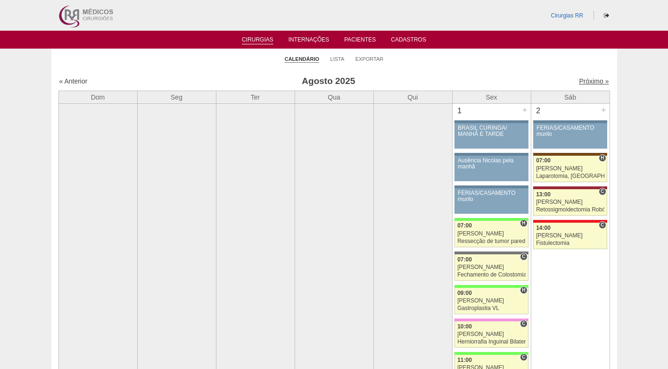
click at [589, 82] on link "Próximo »" at bounding box center [594, 81] width 30 height 8
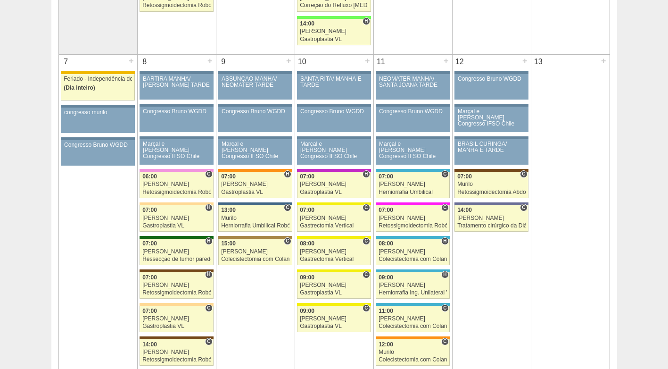
scroll to position [424, 0]
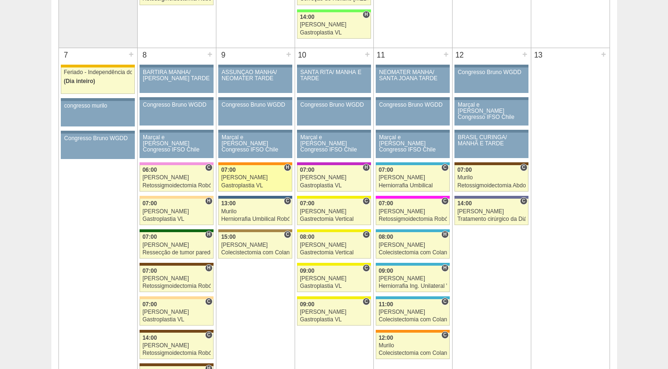
click at [247, 175] on div "[PERSON_NAME]" at bounding box center [255, 177] width 68 height 6
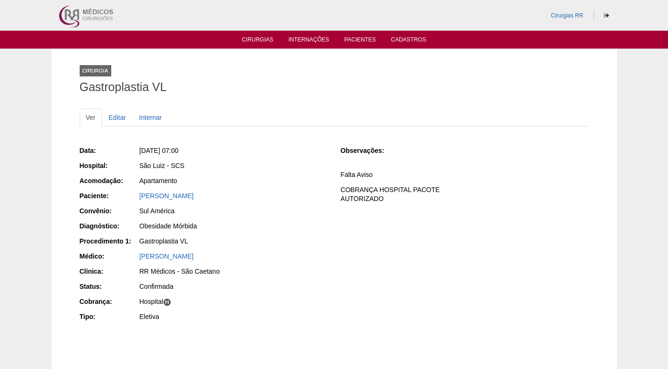
drag, startPoint x: 215, startPoint y: 194, endPoint x: 139, endPoint y: 199, distance: 76.1
click at [140, 199] on div "[PERSON_NAME]" at bounding box center [234, 195] width 188 height 9
copy link "Amanda Ferreira Borim"
click at [270, 183] on div "Apartamento" at bounding box center [234, 180] width 188 height 9
click at [257, 222] on div "Obesidade Mórbida" at bounding box center [234, 225] width 188 height 9
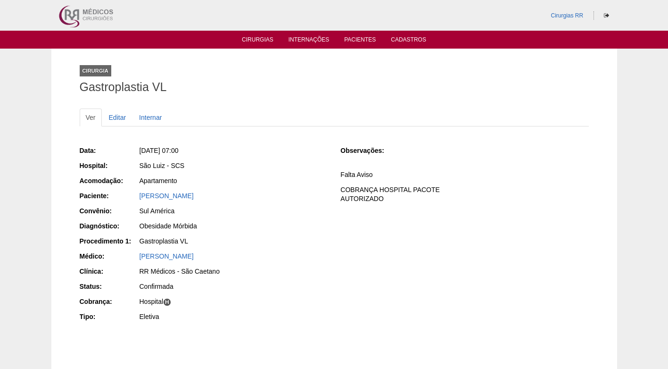
click at [355, 251] on div "Data: Ter, 09/09/2025 - 07:00 Hospital: São Luiz - SCS Acomodação: Apartamento …" at bounding box center [334, 234] width 509 height 184
drag, startPoint x: 214, startPoint y: 196, endPoint x: 134, endPoint y: 196, distance: 80.6
click at [134, 197] on div "Paciente: Amanda Ferreira Borim" at bounding box center [204, 197] width 248 height 12
copy div "Paciente: Amanda Ferreira Borim"
click at [246, 205] on div "Data: Ter, 09/09/2025 - 07:00 Hospital: São Luiz - SCS Acomodação: Apartamento …" at bounding box center [204, 234] width 248 height 184
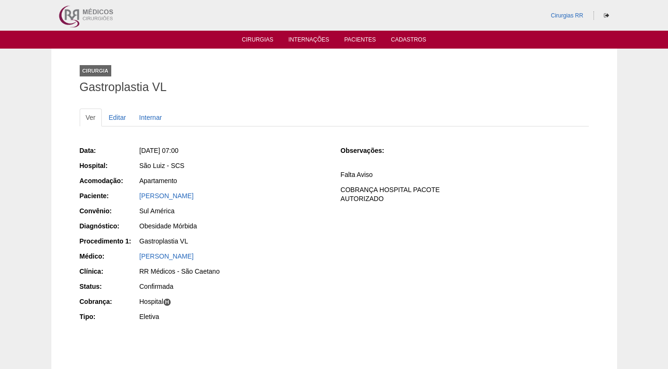
drag, startPoint x: 282, startPoint y: 182, endPoint x: 271, endPoint y: 180, distance: 12.0
click at [281, 182] on div "Apartamento" at bounding box center [234, 180] width 188 height 9
drag, startPoint x: 215, startPoint y: 195, endPoint x: 121, endPoint y: 198, distance: 93.9
click at [121, 198] on div "Paciente: Amanda Ferreira Borim" at bounding box center [204, 197] width 248 height 12
copy div "Paciente: Amanda Ferreira Borim"
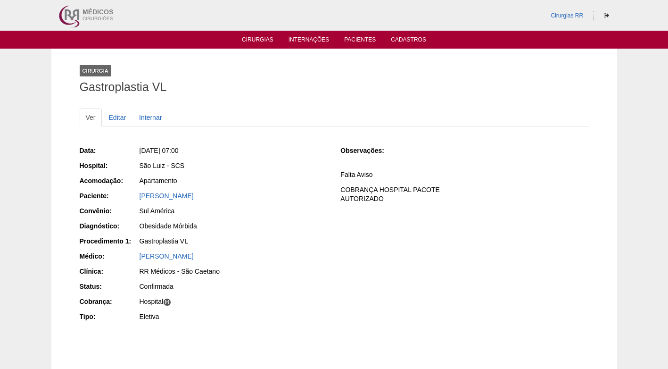
click at [290, 165] on div "São Luiz - SCS" at bounding box center [234, 165] width 188 height 9
click at [286, 189] on div "Data: Ter, 09/09/2025 - 07:00 Hospital: São Luiz - SCS Acomodação: Apartamento …" at bounding box center [204, 234] width 248 height 184
click at [263, 156] on div "Ter, 09/09/2025 - 07:00" at bounding box center [233, 152] width 189 height 12
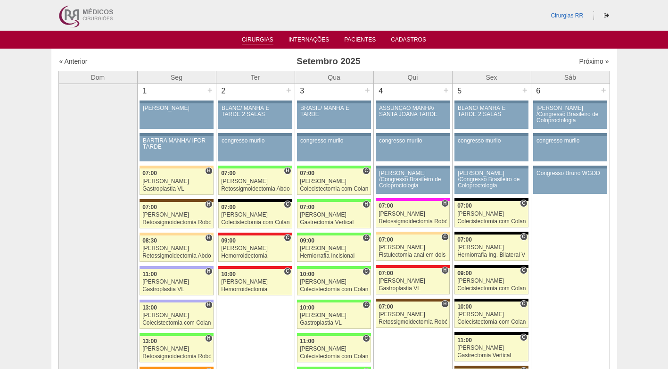
click at [259, 42] on link "Cirurgias" at bounding box center [258, 40] width 32 height 8
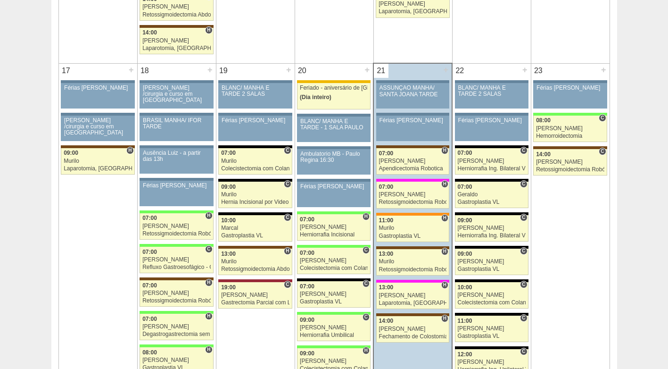
scroll to position [1461, 0]
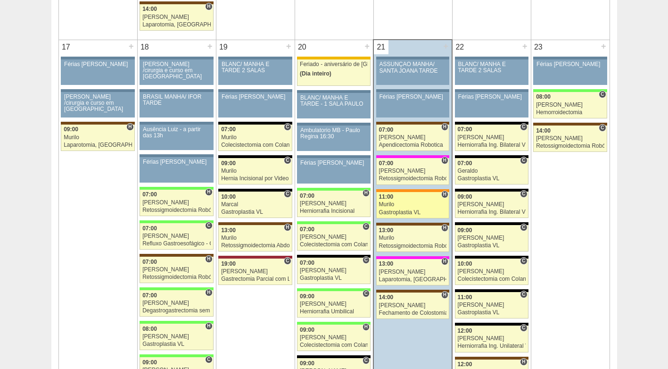
click at [410, 204] on div "Murilo" at bounding box center [413, 204] width 68 height 6
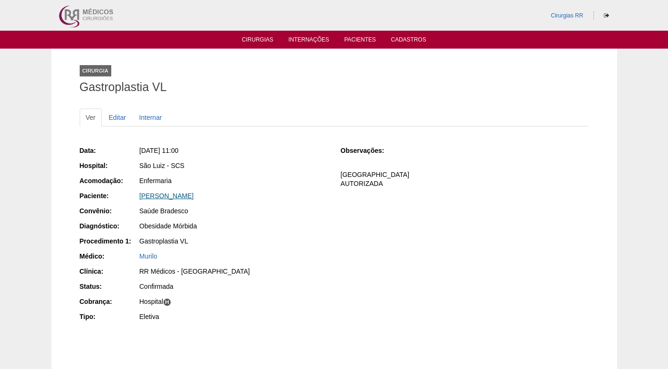
click at [153, 194] on link "[PERSON_NAME]" at bounding box center [167, 196] width 54 height 8
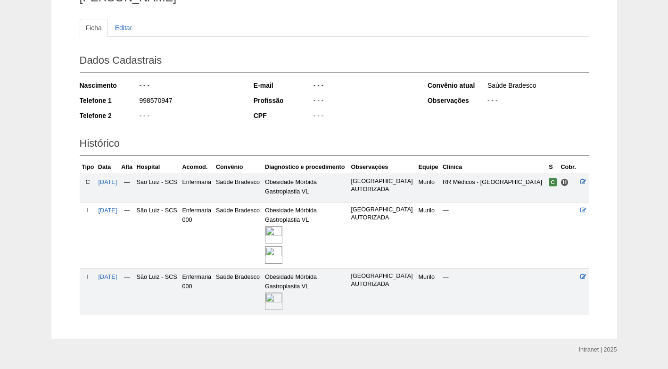
scroll to position [134, 0]
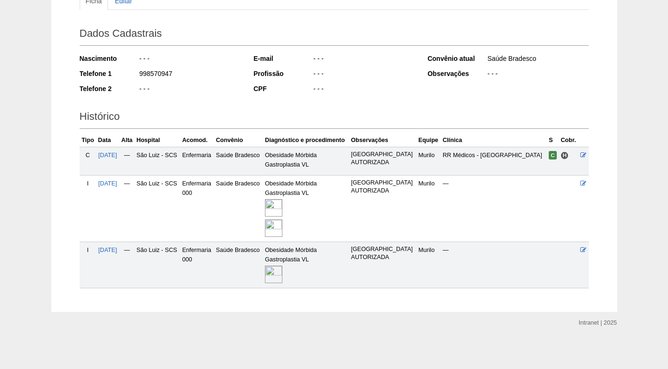
click at [276, 206] on img at bounding box center [273, 207] width 17 height 17
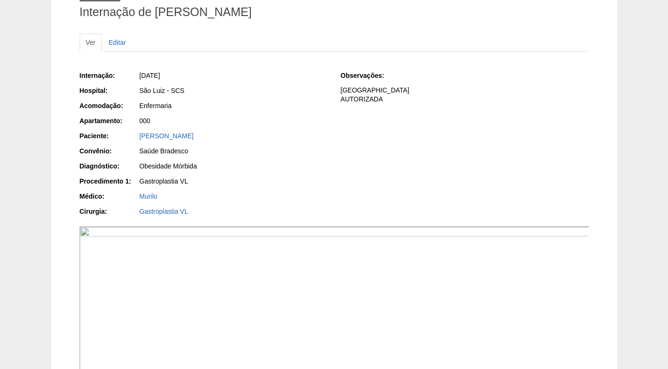
scroll to position [37, 0]
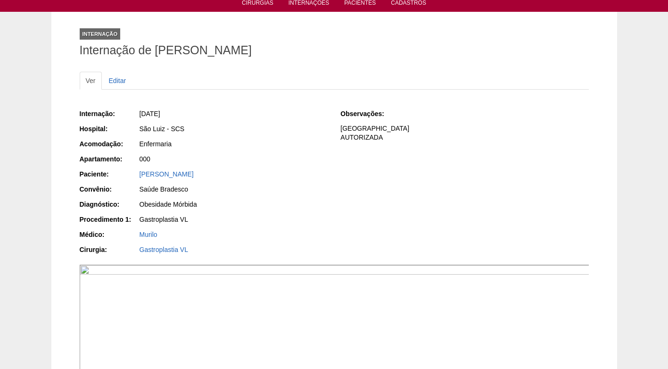
click at [277, 206] on div "Obesidade Mórbida" at bounding box center [234, 203] width 188 height 9
click at [289, 201] on div "Obesidade Mórbida" at bounding box center [234, 203] width 188 height 9
click at [297, 145] on div "Enfermaria" at bounding box center [234, 143] width 188 height 9
click at [230, 77] on ul "Ver Editar" at bounding box center [334, 81] width 509 height 18
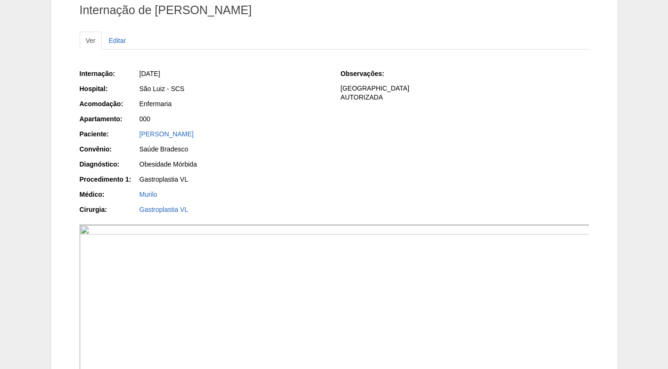
scroll to position [0, 0]
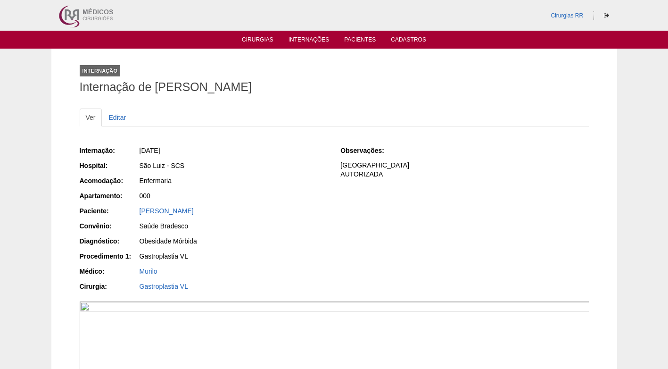
drag, startPoint x: 279, startPoint y: 247, endPoint x: 265, endPoint y: 241, distance: 14.8
click at [279, 247] on div "Obesidade Mórbida" at bounding box center [233, 242] width 189 height 12
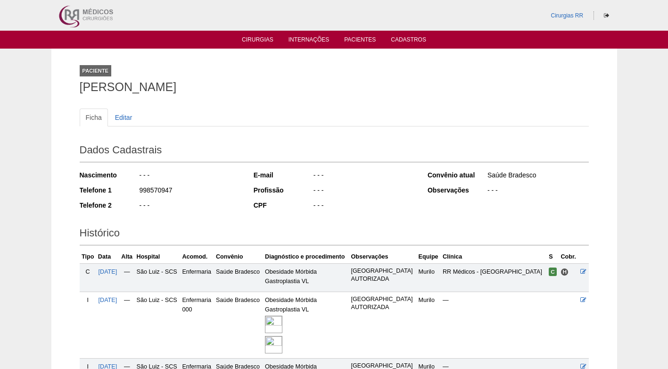
click at [225, 102] on div "Ficha Editar Dados Cadastrais Nascimento - - - Telefone 1 998570947 Telefone 2 …" at bounding box center [334, 251] width 509 height 305
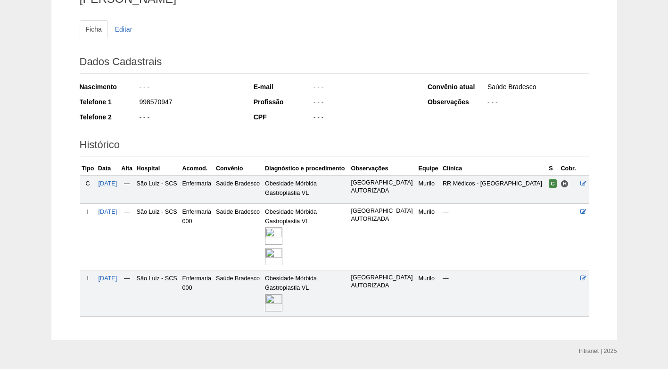
scroll to position [87, 0]
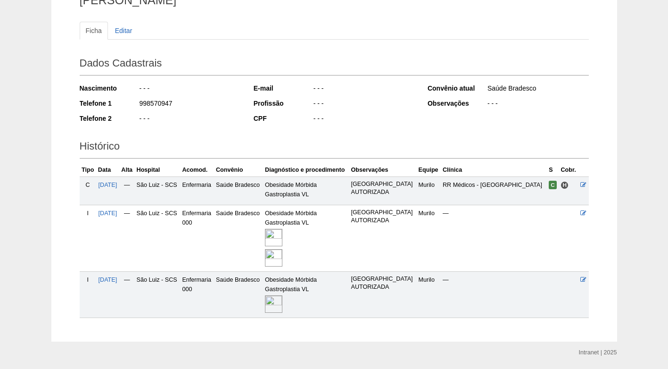
drag, startPoint x: 175, startPoint y: 109, endPoint x: 140, endPoint y: 105, distance: 34.7
click at [140, 105] on div "998570947" at bounding box center [190, 105] width 102 height 12
copy div "998570947"
click at [206, 92] on div "- - -" at bounding box center [190, 89] width 102 height 12
click at [330, 177] on th "Diagnóstico e procedimento" at bounding box center [306, 170] width 86 height 14
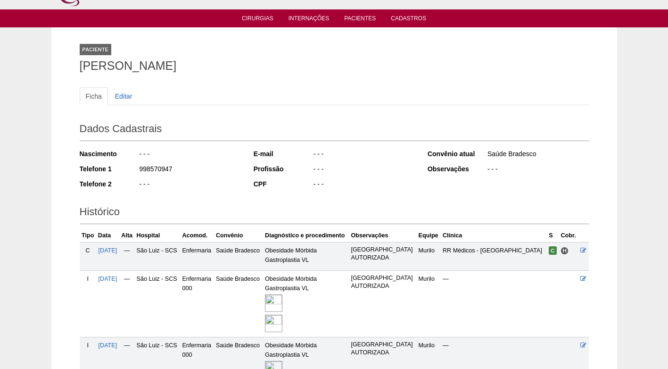
scroll to position [47, 0]
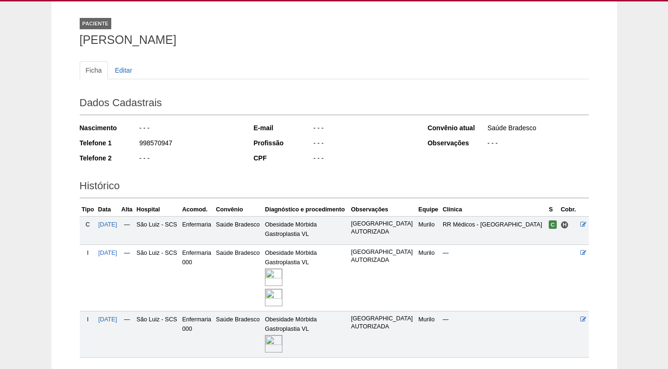
click at [378, 142] on div "- - -" at bounding box center [364, 144] width 102 height 12
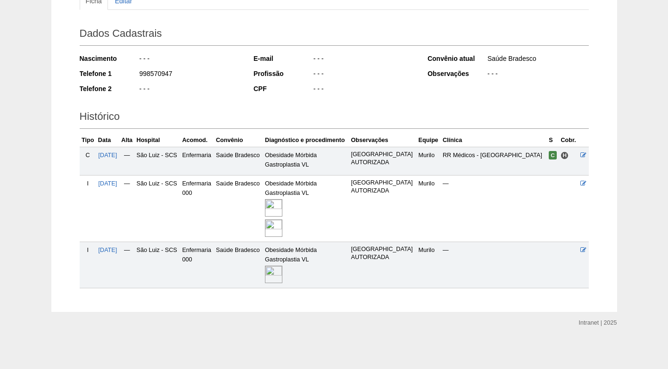
scroll to position [134, 0]
click at [277, 270] on img at bounding box center [273, 273] width 17 height 17
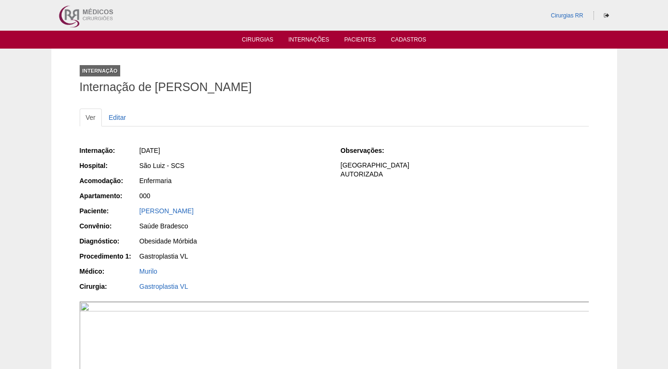
click at [292, 215] on div "[PERSON_NAME]" at bounding box center [234, 210] width 188 height 9
click at [297, 176] on div "Enfermaria" at bounding box center [234, 180] width 188 height 9
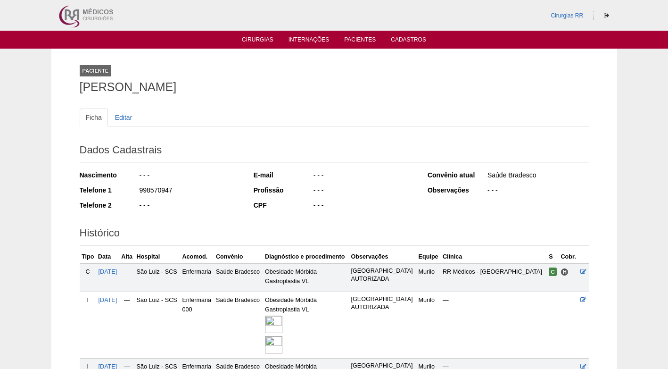
click at [388, 109] on ul "Ficha Editar" at bounding box center [334, 117] width 509 height 18
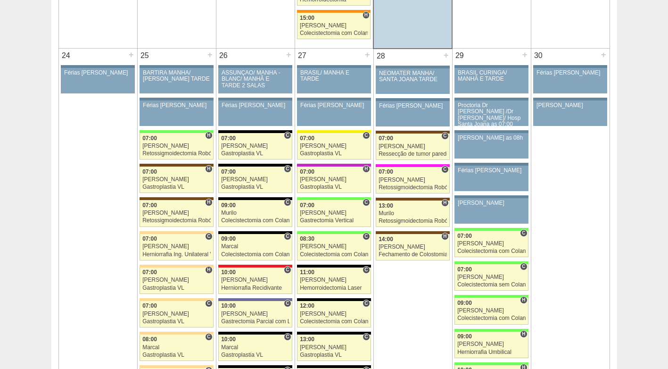
scroll to position [2074, 0]
click at [167, 136] on div "07:00" at bounding box center [176, 139] width 68 height 6
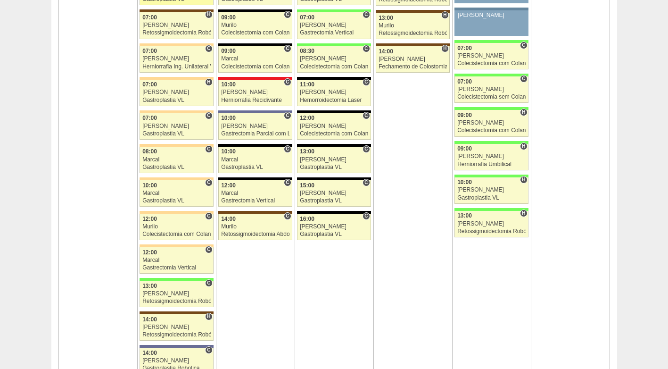
scroll to position [2263, 0]
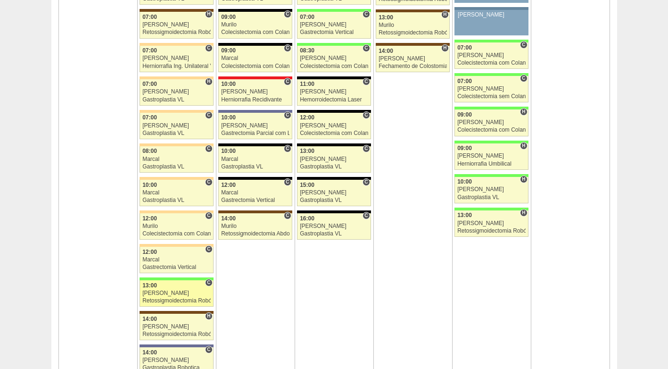
click at [180, 292] on div "[PERSON_NAME]" at bounding box center [176, 293] width 68 height 6
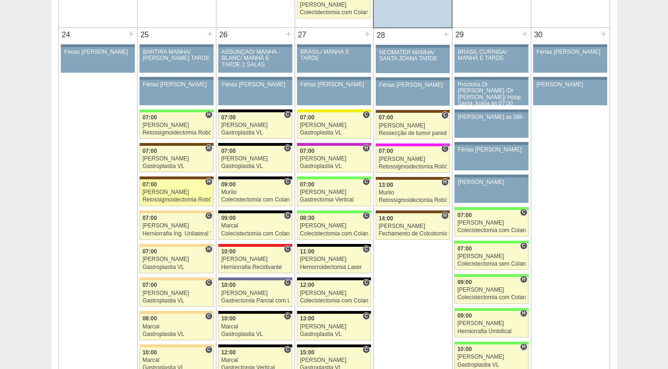
scroll to position [2121, 0]
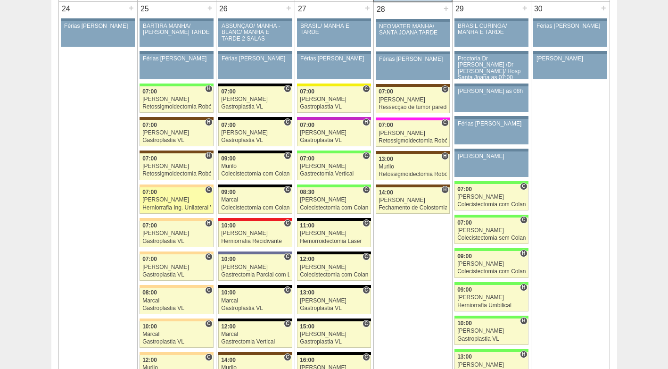
click at [182, 208] on div "Herniorrafia Ing. Unilateral VL" at bounding box center [176, 208] width 68 height 6
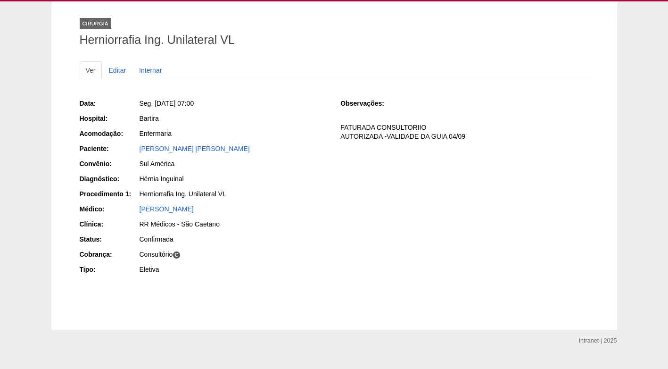
scroll to position [65, 0]
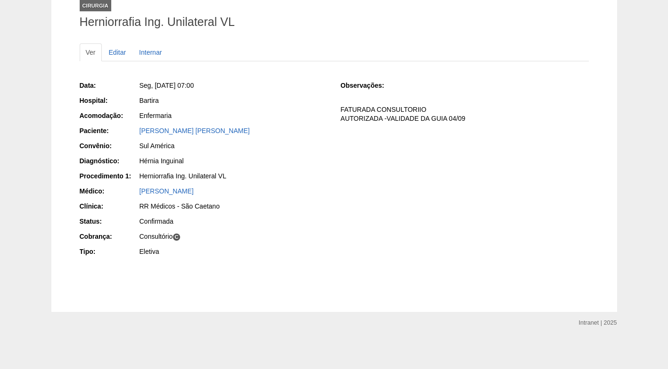
click at [188, 204] on div "RR Médicos - São Caetano" at bounding box center [234, 205] width 188 height 9
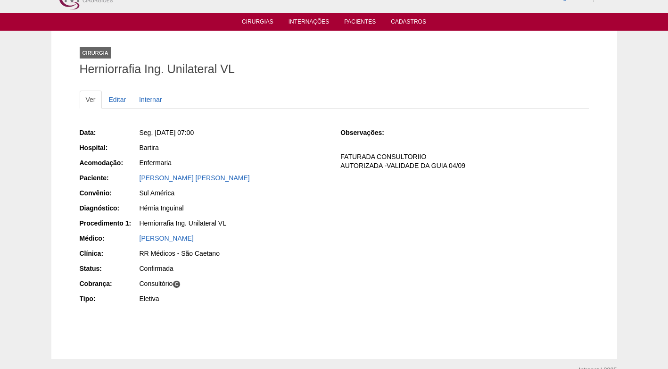
scroll to position [0, 0]
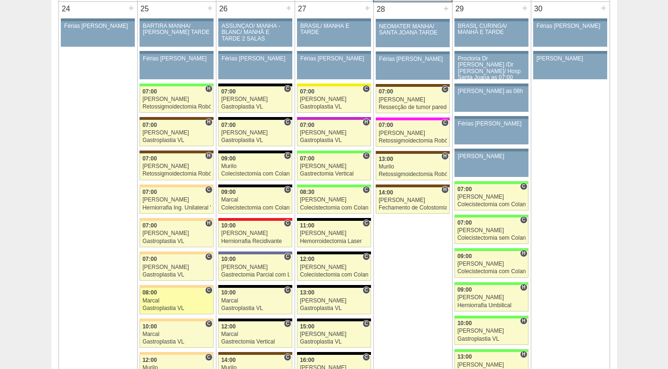
scroll to position [2121, 0]
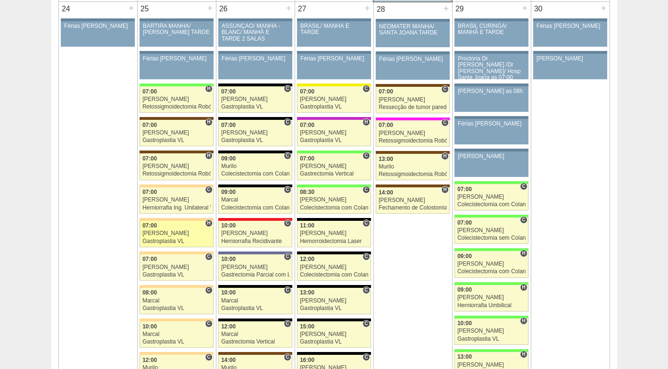
click at [174, 239] on div "Gastroplastia VL" at bounding box center [176, 241] width 68 height 6
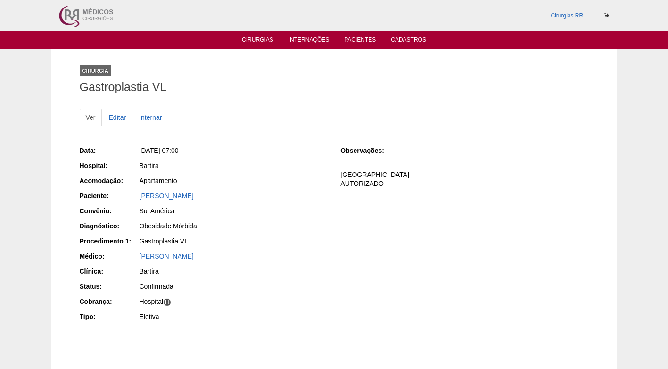
click at [291, 263] on div "Data: Seg, 25/08/2025 - 07:00 Hospital: Bartira Acomodação: Apartamento Pacient…" at bounding box center [204, 234] width 248 height 184
click at [249, 256] on div "[PERSON_NAME]" at bounding box center [234, 255] width 188 height 9
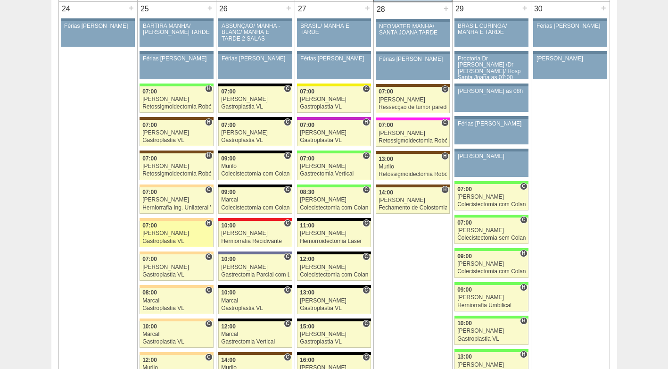
scroll to position [2121, 0]
click at [186, 226] on div "07:00" at bounding box center [176, 226] width 68 height 6
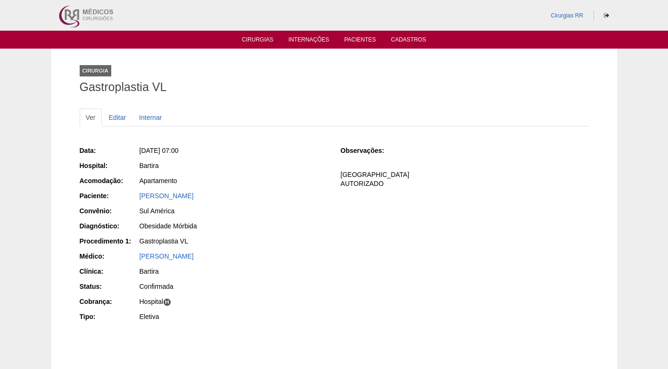
click at [388, 233] on div "Data: [DATE] 07:00 Hospital: [GEOGRAPHIC_DATA] Acomodação: Apartamento Paciente…" at bounding box center [334, 234] width 509 height 184
click at [307, 162] on div "Bartira" at bounding box center [234, 165] width 188 height 9
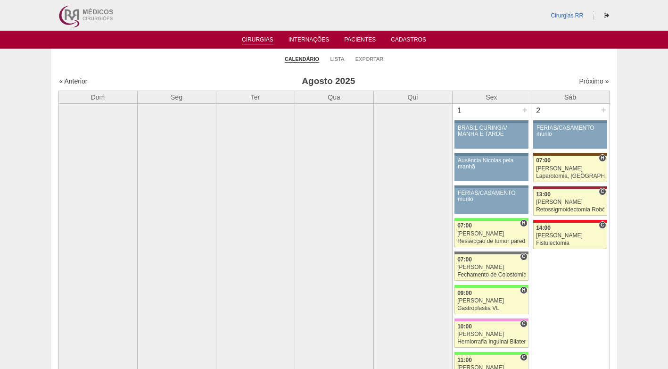
scroll to position [2121, 0]
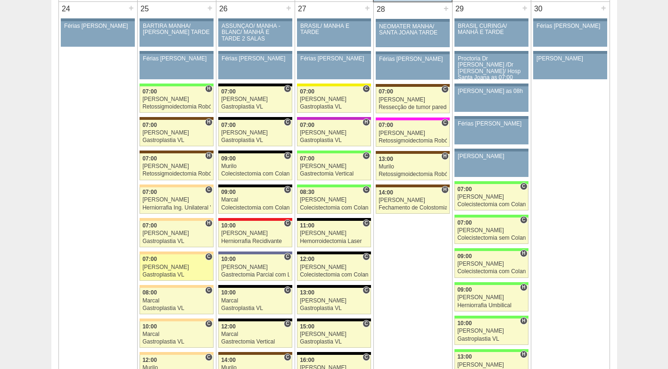
click at [154, 268] on div "[PERSON_NAME]" at bounding box center [176, 267] width 68 height 6
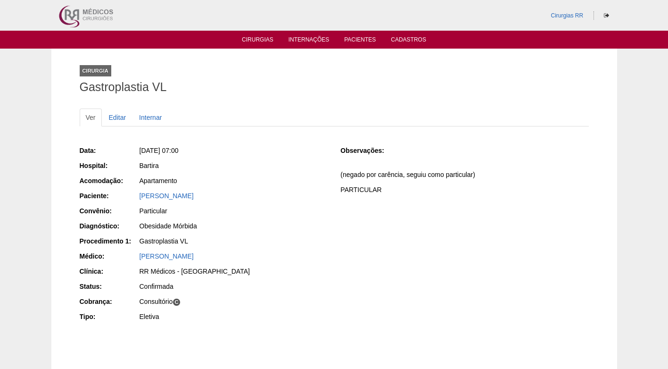
drag, startPoint x: 243, startPoint y: 195, endPoint x: 139, endPoint y: 202, distance: 104.5
click at [139, 202] on div "ANA PAULA SILVA PEREIRA" at bounding box center [233, 197] width 189 height 12
copy link "ANA PAULA SILVA PEREIRA"
click at [308, 183] on div "Apartamento" at bounding box center [234, 180] width 188 height 9
click at [245, 148] on div "Seg, 25/08/2025 - 07:00" at bounding box center [234, 150] width 188 height 9
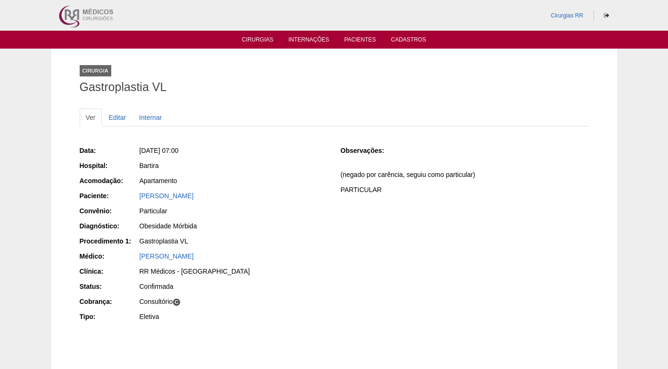
click at [258, 72] on div "Cirurgia Gastroplastia VL" at bounding box center [334, 77] width 509 height 43
click at [288, 123] on ul "Ver Editar Internar" at bounding box center [334, 117] width 509 height 18
click at [258, 38] on link "Cirurgias" at bounding box center [258, 40] width 32 height 8
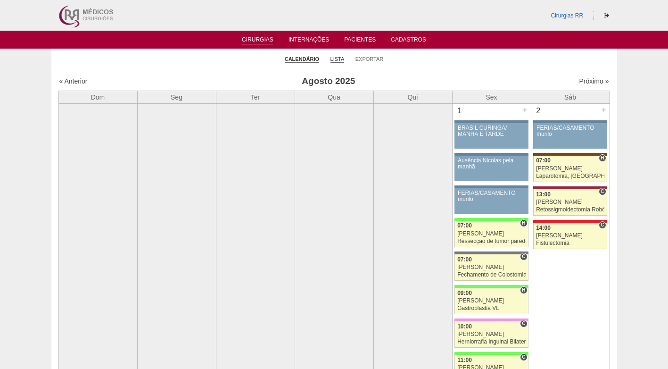
click at [334, 58] on link "Lista" at bounding box center [337, 59] width 14 height 7
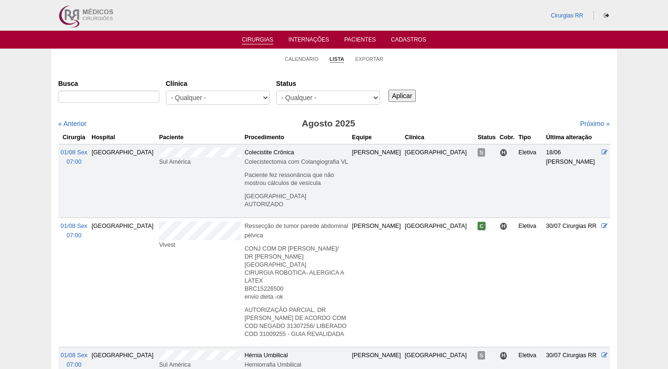
click at [298, 106] on div "- Qualquer - Reservada Confirmada Suspensa Cancelada" at bounding box center [328, 100] width 104 height 19
click at [313, 96] on select "- Qualquer - Reservada Confirmada Suspensa Cancelada" at bounding box center [328, 98] width 104 height 14
select select "resr"
click at [276, 91] on select "- Qualquer - Reservada Confirmada Suspensa Cancelada" at bounding box center [328, 98] width 104 height 14
click at [399, 91] on input "Aplicar" at bounding box center [402, 96] width 28 height 12
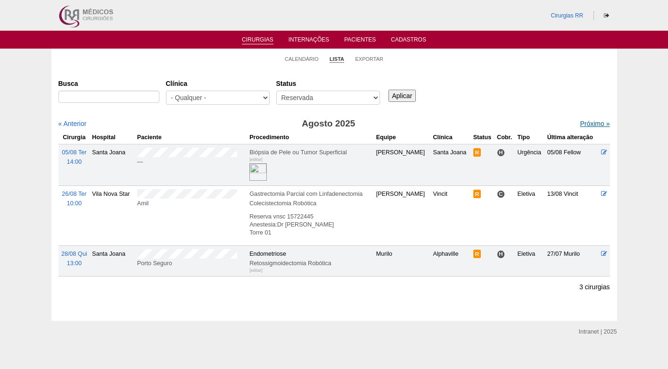
click at [580, 122] on link "Próximo »" at bounding box center [595, 124] width 30 height 8
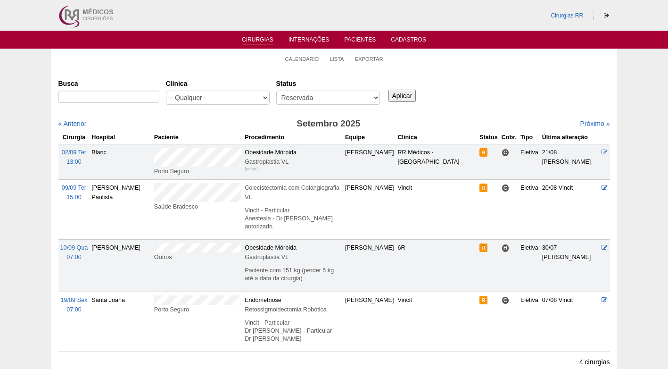
click at [501, 101] on div "Busca [GEOGRAPHIC_DATA] - Qualquer - 6R Alphaville Assunção Bartira Brasil Chri…" at bounding box center [334, 92] width 552 height 34
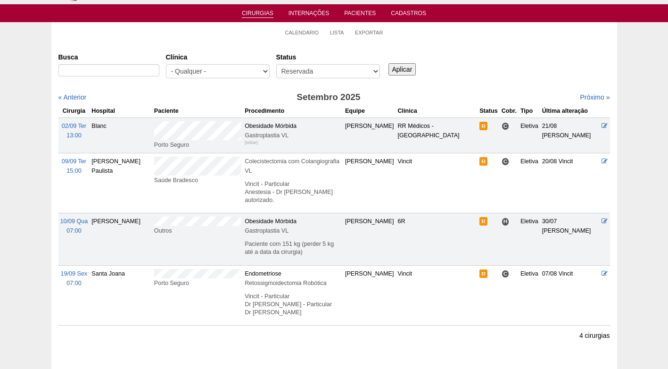
scroll to position [47, 0]
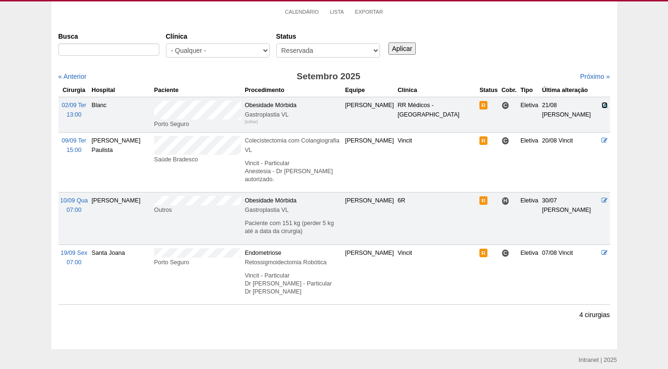
drag, startPoint x: 603, startPoint y: 105, endPoint x: 556, endPoint y: 114, distance: 47.4
click at [604, 106] on icon at bounding box center [605, 105] width 6 height 6
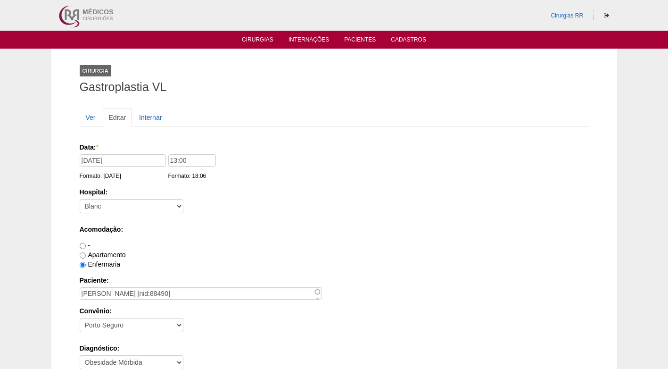
click at [330, 193] on label "Hospital:" at bounding box center [334, 191] width 509 height 9
click at [183, 199] on select "- Nenhum - 9 de Julho Albert Einstein Alvorada América Assunção Bartira Benefic…" at bounding box center [132, 206] width 104 height 14
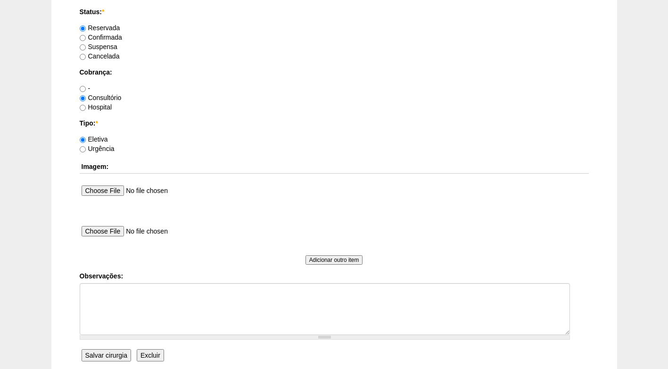
scroll to position [801, 0]
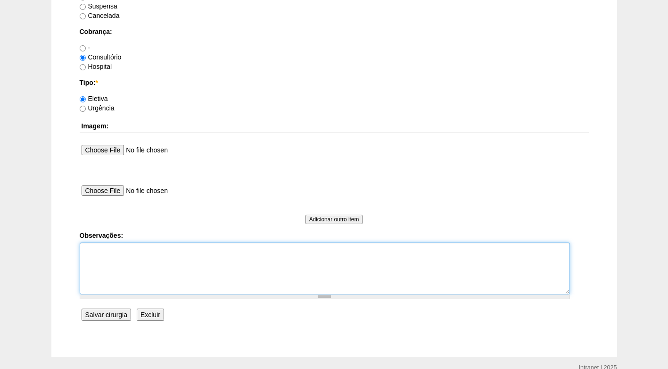
click at [135, 260] on textarea "Observações:" at bounding box center [325, 268] width 490 height 52
click at [185, 247] on textarea "Observações:" at bounding box center [325, 268] width 490 height 52
type textarea "f"
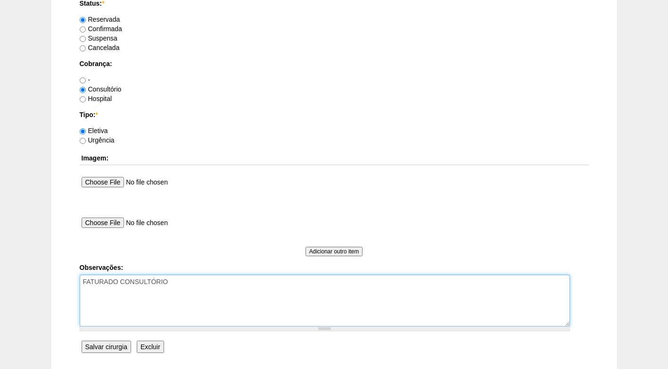
scroll to position [660, 0]
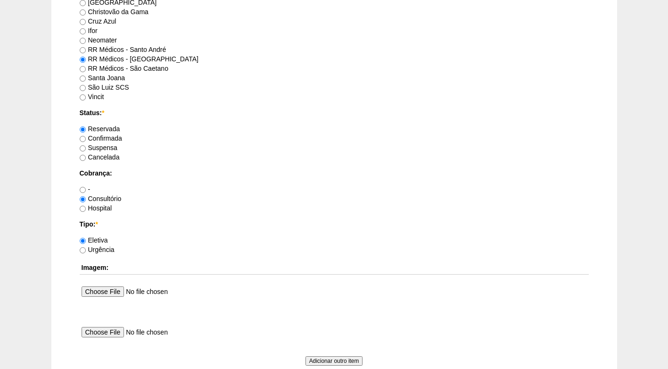
type textarea "FATURADO CONSULTÓRIO"
click at [102, 140] on label "Confirmada" at bounding box center [101, 138] width 42 height 8
click at [86, 140] on input "Confirmada" at bounding box center [83, 139] width 6 height 6
radio input "true"
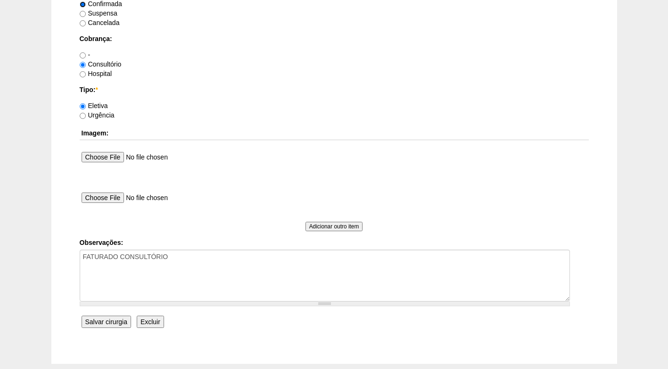
scroll to position [801, 0]
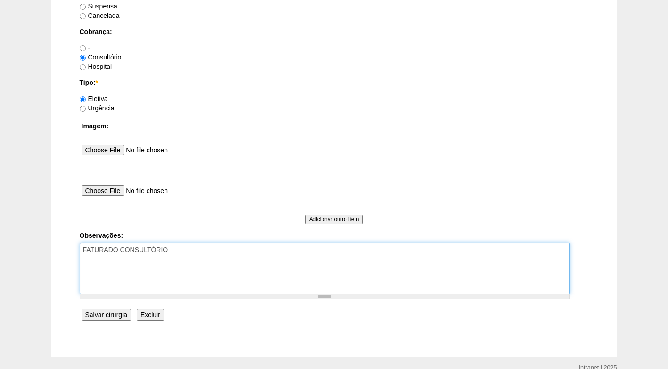
click at [186, 254] on textarea "FATURADO CONSULTÓRIO" at bounding box center [325, 268] width 490 height 52
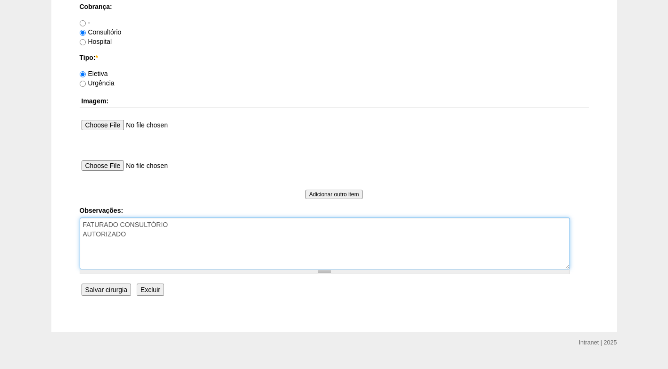
scroll to position [846, 0]
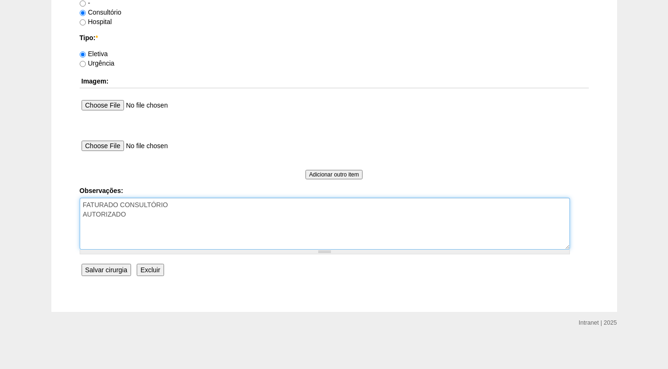
click at [162, 216] on textarea "FATURADO CONSULTÓRIO AUTORIZADO" at bounding box center [325, 224] width 490 height 52
click at [146, 227] on textarea "FATURADO CONSULTÓRIO AUTORIZADO" at bounding box center [325, 224] width 490 height 52
click at [145, 212] on textarea "FATURADO CONSULTÓRIO AUTORIZADO" at bounding box center [325, 224] width 490 height 52
click at [184, 209] on textarea "FATURADO CONSULTÓRIO AUTORIZADO" at bounding box center [325, 224] width 490 height 52
click at [160, 215] on textarea "FATURADO CONSULTÓRIO AUTORIZADO" at bounding box center [325, 224] width 490 height 52
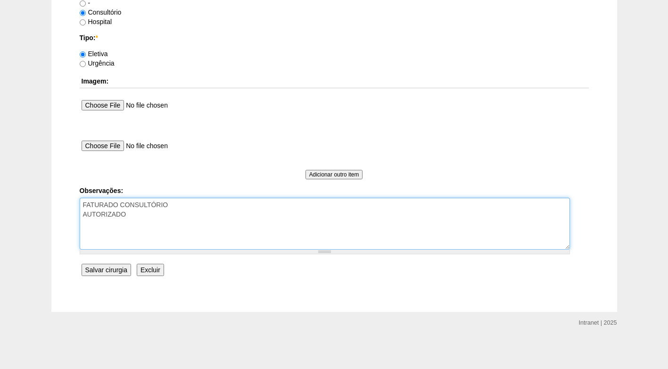
type textarea "FATURADO CONSULTÓRIO AUTORIZADO"
click at [161, 216] on textarea "FATURADO CONSULTÓRIO AUTORIZADO" at bounding box center [325, 224] width 490 height 52
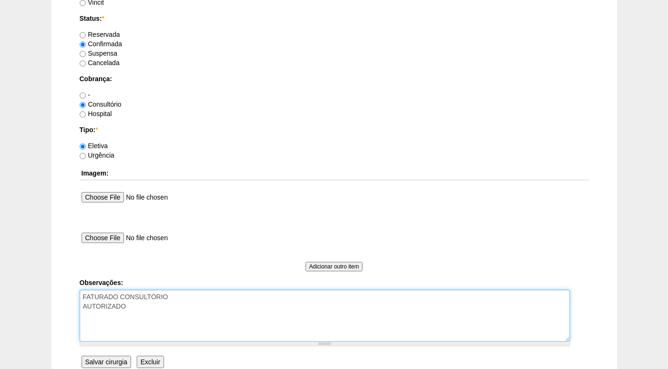
scroll to position [801, 0]
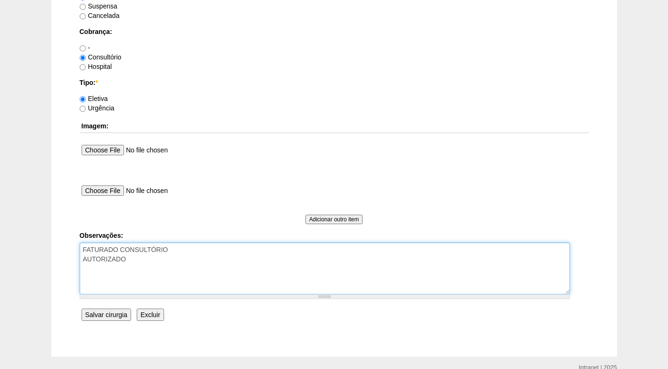
click at [165, 260] on textarea "FATURADO CONSULTÓRIO AUTORIZADO" at bounding box center [325, 268] width 490 height 52
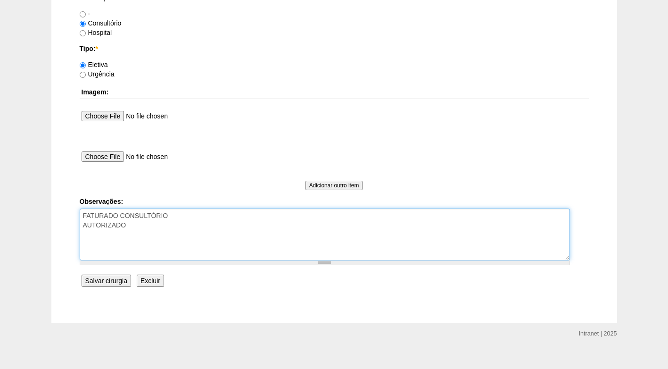
scroll to position [846, 0]
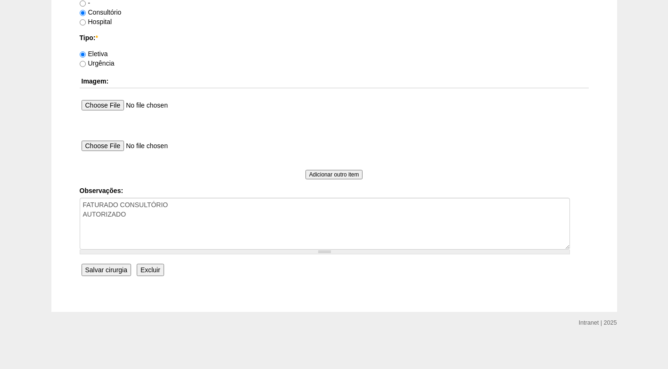
click at [110, 274] on input "Salvar cirurgia" at bounding box center [106, 270] width 49 height 12
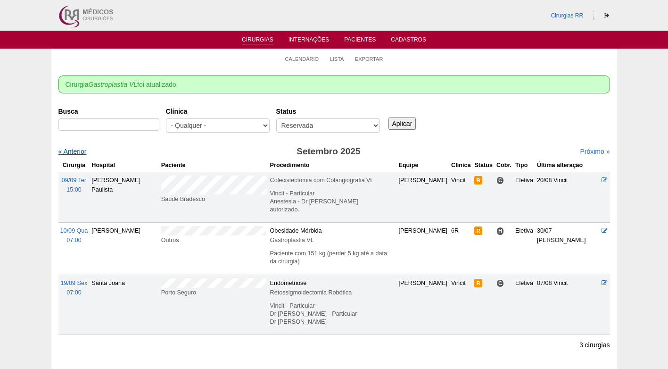
click at [72, 154] on link "« Anterior" at bounding box center [72, 152] width 28 height 8
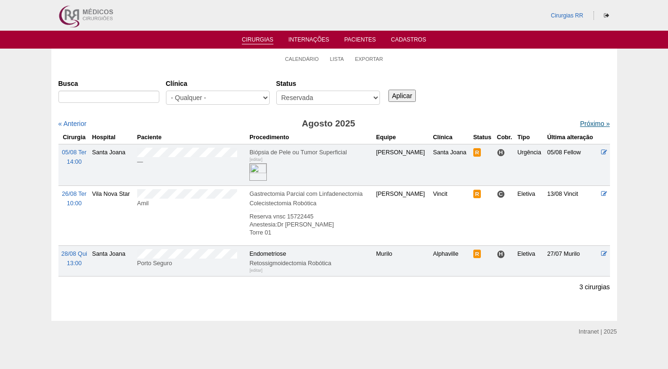
click at [585, 123] on link "Próximo »" at bounding box center [595, 124] width 30 height 8
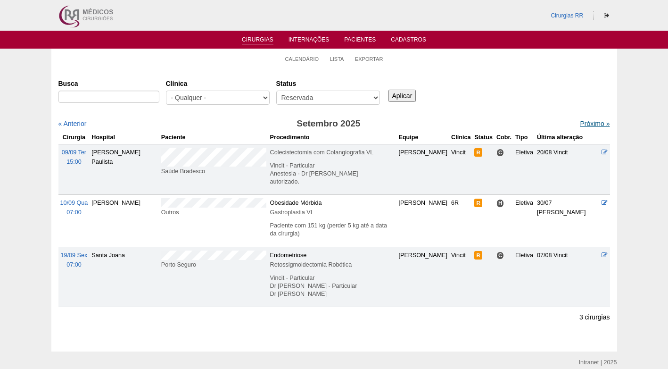
click at [580, 124] on link "Próximo »" at bounding box center [595, 124] width 30 height 8
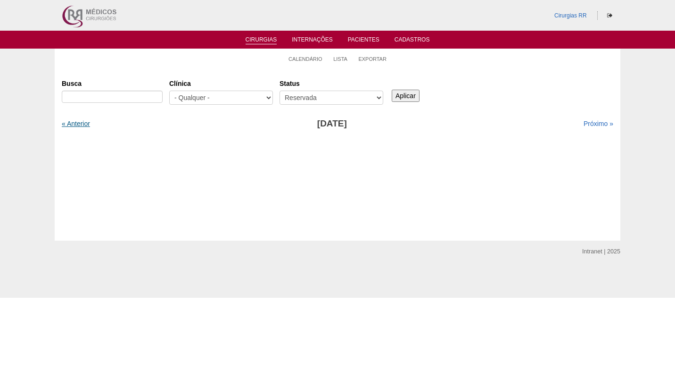
click at [73, 127] on link "« Anterior" at bounding box center [76, 124] width 28 height 8
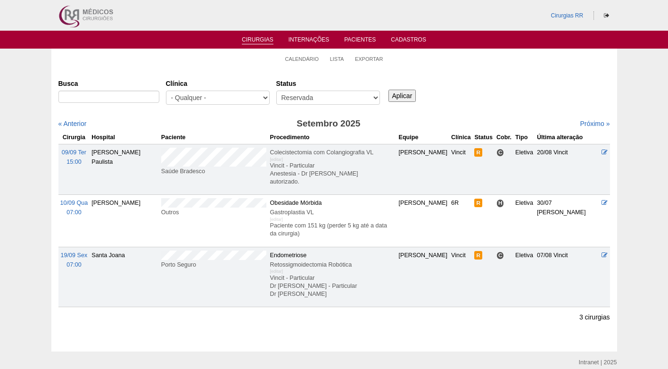
click at [206, 62] on ul "Calendário Lista Exportar" at bounding box center [334, 59] width 566 height 20
click at [403, 99] on input "Aplicar" at bounding box center [402, 96] width 28 height 12
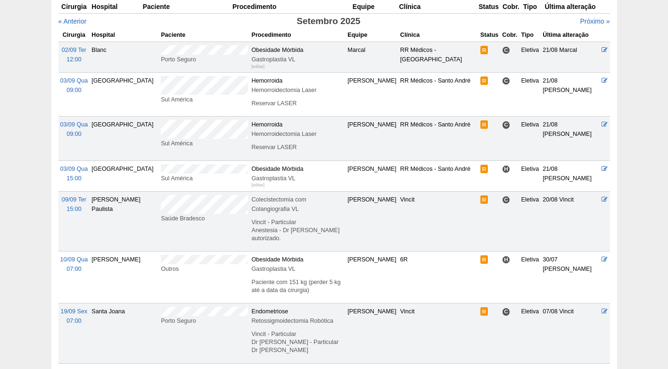
scroll to position [94, 0]
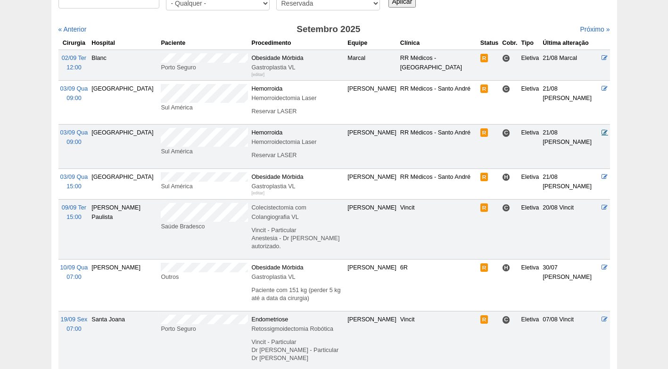
click at [602, 132] on icon at bounding box center [605, 132] width 6 height 6
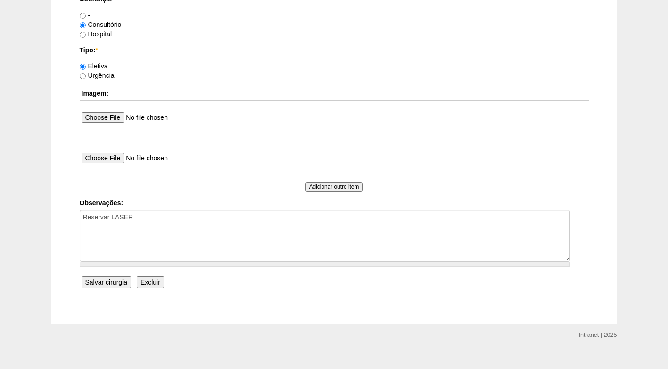
scroll to position [846, 0]
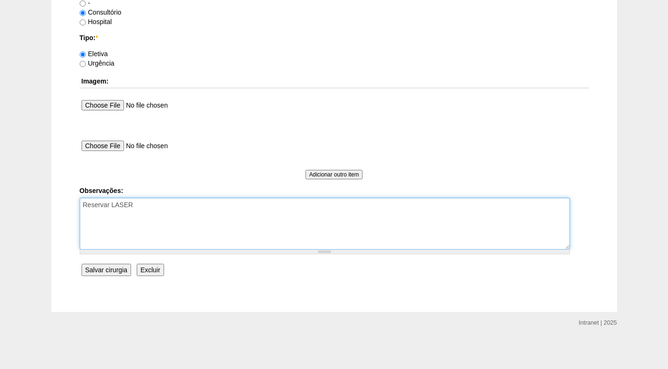
click at [159, 206] on textarea "Reservar LASER" at bounding box center [325, 224] width 490 height 52
paste textarea "HEMORROIDECTOMIA OU FISTULECTOMIA COM OU SEM VIDEO"
drag, startPoint x: 187, startPoint y: 224, endPoint x: 133, endPoint y: 214, distance: 55.2
click at [133, 214] on textarea "Reservar LASER" at bounding box center [325, 224] width 490 height 52
paste textarea "40201023 ANUSCOPIA INTERNA E EXTERNA"
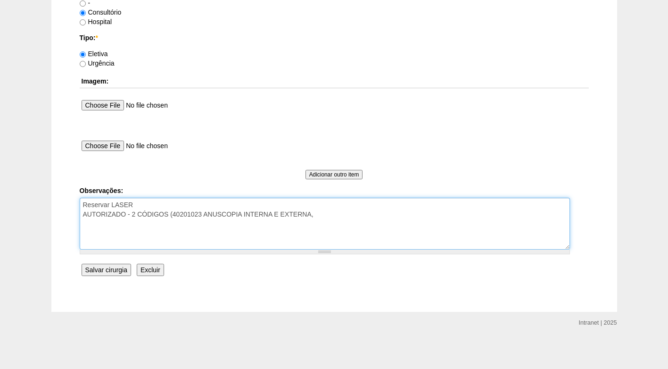
paste textarea "31004202 HEMORROIDECT ABERTA OU FECHADA C/ OU S/ ESFINCTER"
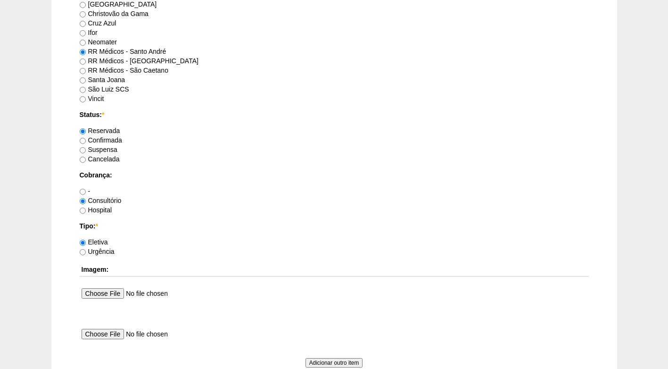
scroll to position [658, 0]
type textarea "Reservar LASER AUTORIZADO - 2 CÓDIGOS (40201023 ANUSCOPIA INTERNA E EXTERNA, 31…"
click at [106, 142] on label "Confirmada" at bounding box center [101, 141] width 42 height 8
click at [86, 142] on input "Confirmada" at bounding box center [83, 141] width 6 height 6
radio input "true"
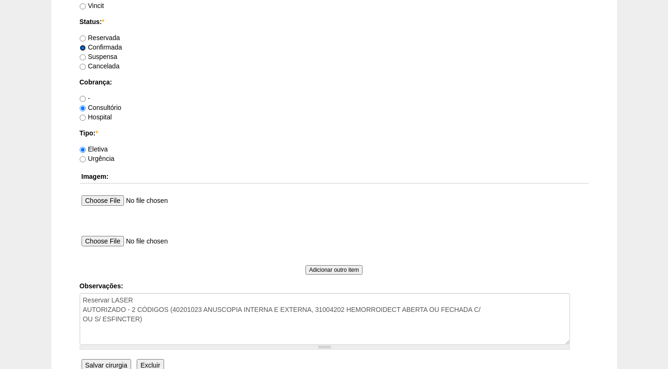
scroll to position [752, 0]
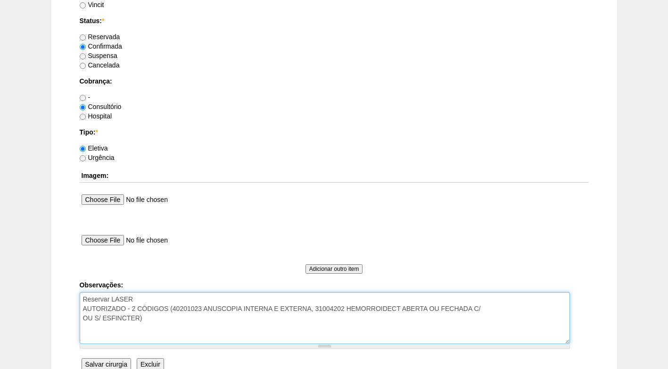
click at [149, 319] on textarea "Reservar LASER" at bounding box center [325, 318] width 490 height 52
click at [156, 295] on textarea "Reservar LASER" at bounding box center [325, 318] width 490 height 52
click at [83, 299] on textarea "Reservar LASER" at bounding box center [325, 318] width 490 height 52
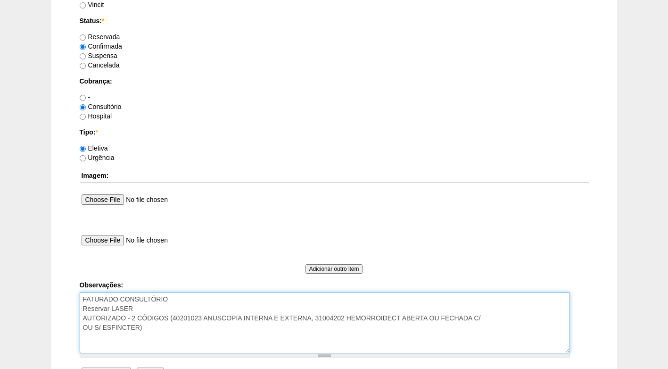
click at [172, 304] on textarea "Reservar LASER" at bounding box center [325, 322] width 490 height 61
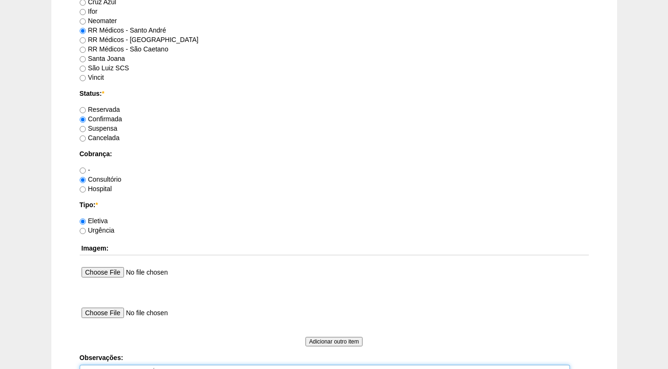
scroll to position [658, 0]
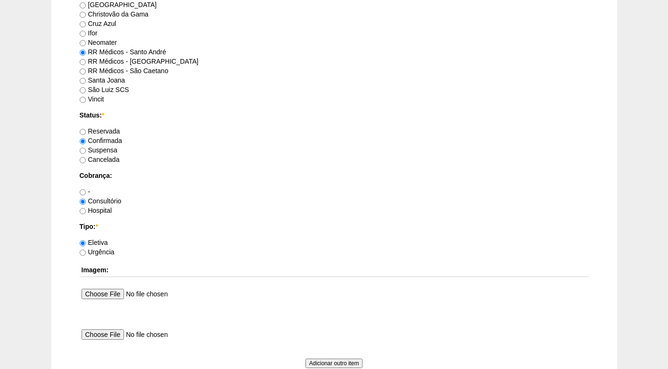
type textarea "FATURADO CONSULTÓRIO Reservar LASER AUTORIZADO - 2 CÓDIGOS (40201023 ANUSCOPIA …"
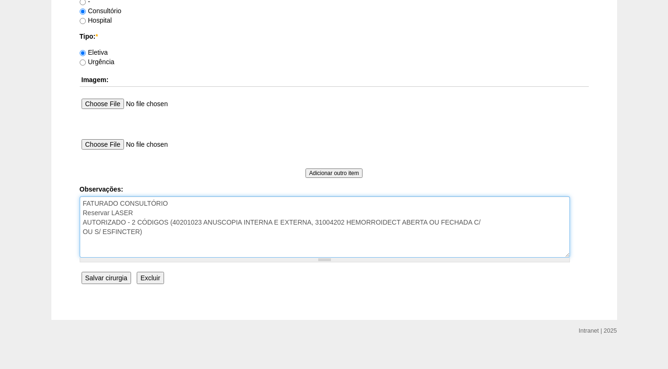
scroll to position [849, 0]
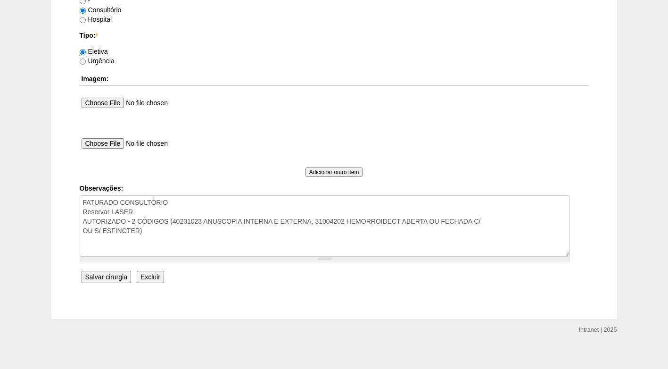
click at [102, 280] on input "Salvar cirurgia" at bounding box center [106, 277] width 49 height 12
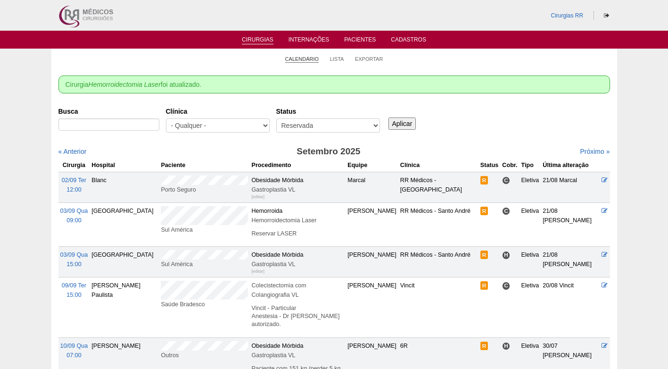
click at [305, 58] on link "Calendário" at bounding box center [302, 59] width 34 height 7
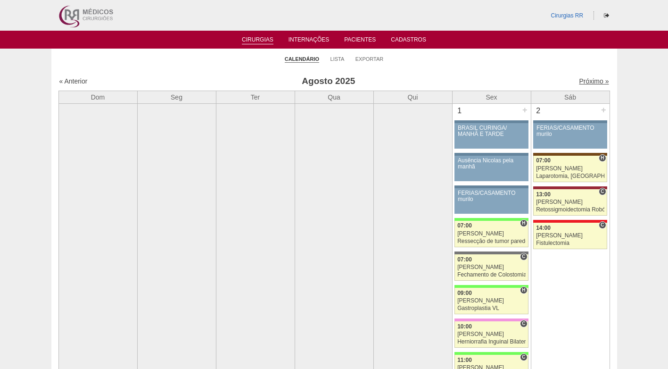
click at [579, 81] on link "Próximo »" at bounding box center [594, 81] width 30 height 8
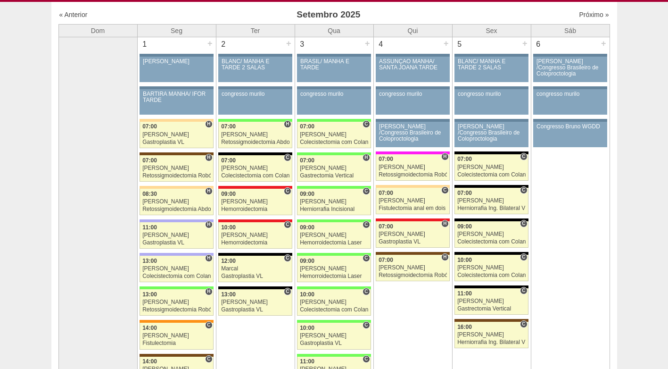
scroll to position [47, 0]
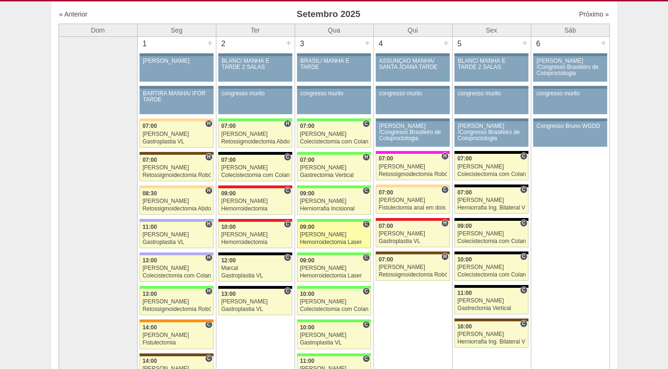
click at [342, 241] on div "Hemorroidectomia Laser" at bounding box center [334, 242] width 68 height 6
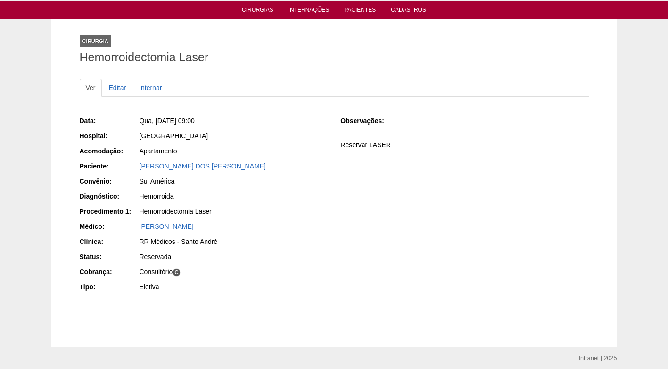
scroll to position [47, 0]
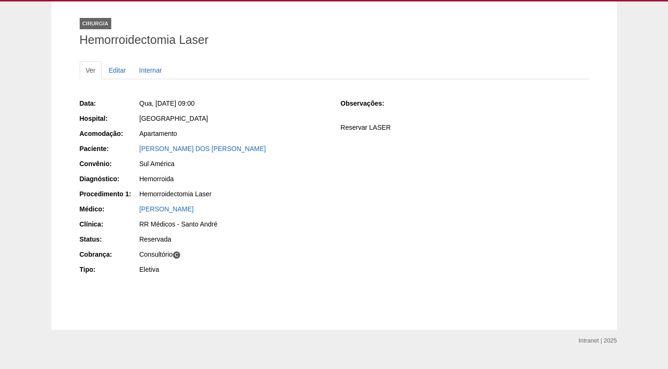
click at [304, 164] on div "Sul América" at bounding box center [234, 163] width 188 height 9
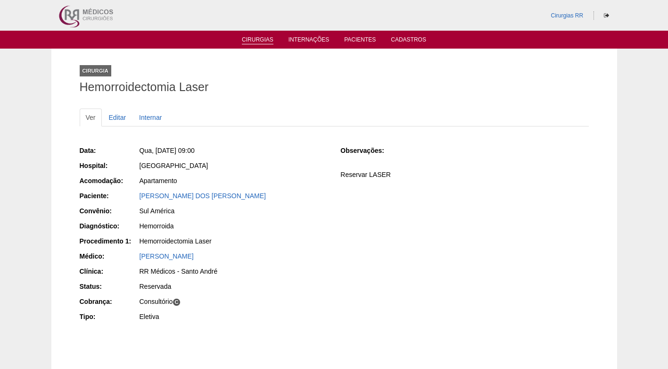
click at [261, 37] on link "Cirurgias" at bounding box center [258, 40] width 32 height 8
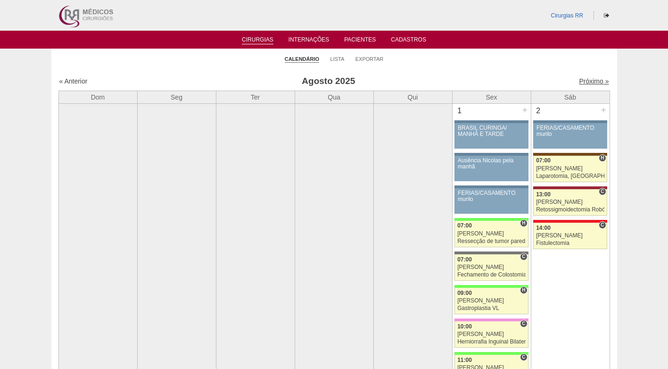
click at [585, 82] on link "Próximo »" at bounding box center [594, 81] width 30 height 8
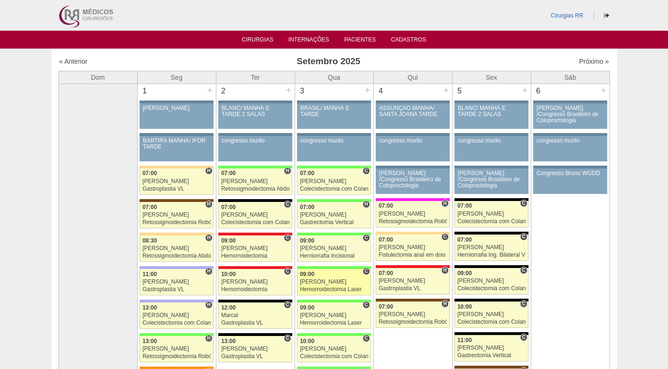
click at [327, 284] on div "[PERSON_NAME]" at bounding box center [334, 282] width 68 height 6
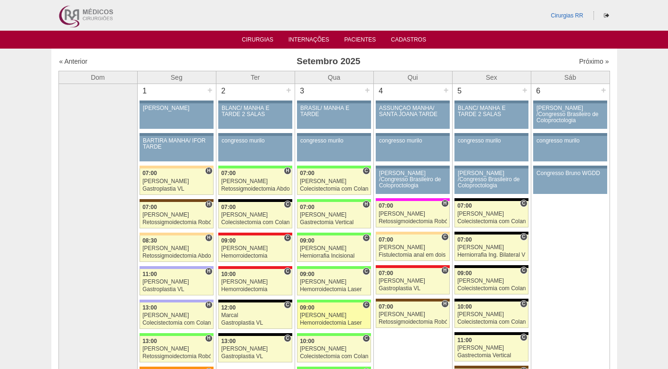
click at [350, 314] on div "[PERSON_NAME]" at bounding box center [334, 315] width 68 height 6
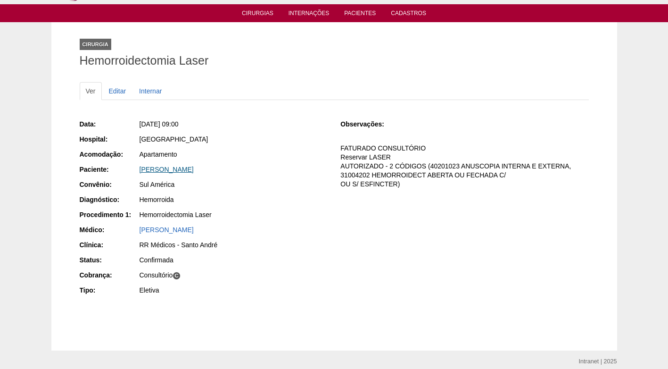
scroll to position [47, 0]
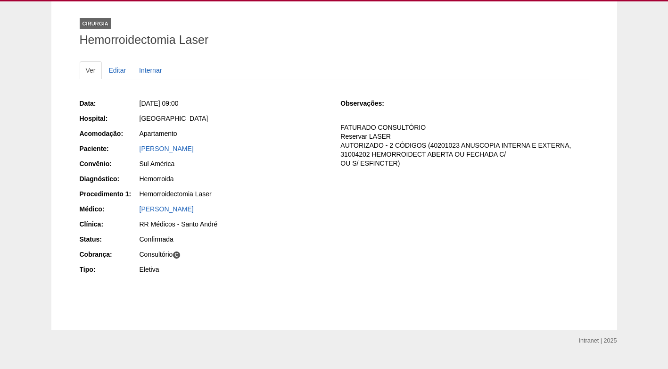
drag, startPoint x: 265, startPoint y: 112, endPoint x: 284, endPoint y: 6, distance: 107.3
click at [265, 112] on div "Data: [DATE] 09:00 Hospital: [GEOGRAPHIC_DATA] Acomodação: Apartamento Paciente…" at bounding box center [204, 187] width 248 height 184
click at [339, 156] on div "Data: [DATE] 09:00 Hospital: [GEOGRAPHIC_DATA] Acomodação: Apartamento Paciente…" at bounding box center [334, 187] width 509 height 184
click at [271, 221] on div "RR Médicos - Santo André" at bounding box center [234, 223] width 188 height 9
drag, startPoint x: 217, startPoint y: 195, endPoint x: 140, endPoint y: 198, distance: 77.8
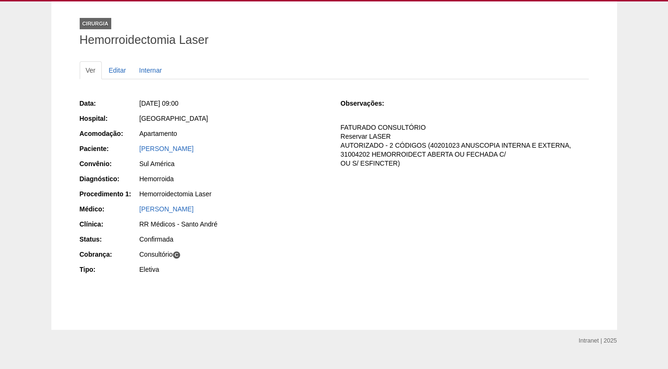
click at [140, 198] on div "Hemorroidectomia Laser" at bounding box center [234, 193] width 188 height 9
copy div "Hemorroidectomia Laser"
click at [231, 210] on div "[PERSON_NAME]" at bounding box center [234, 208] width 188 height 9
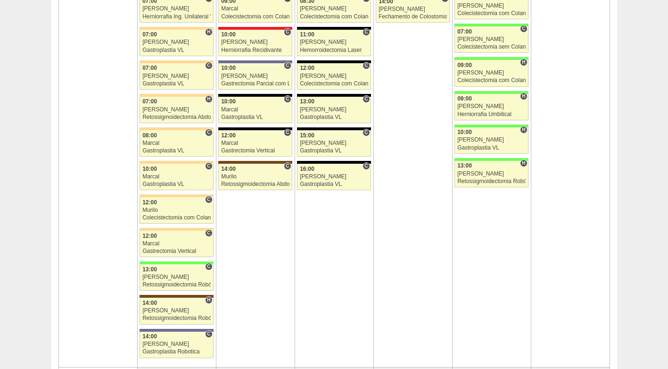
scroll to position [2310, 0]
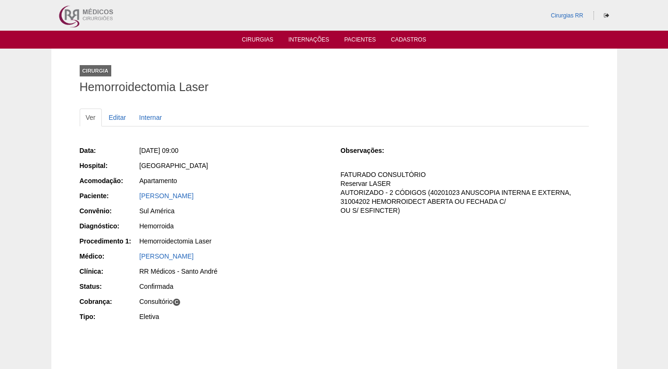
drag, startPoint x: 309, startPoint y: 251, endPoint x: 294, endPoint y: 255, distance: 15.4
click at [308, 250] on div "Data: Qua, 03/09/2025 - 09:00 Hospital: Brasil Acomodação: Apartamento Paciente…" at bounding box center [204, 234] width 248 height 184
click at [267, 38] on link "Cirurgias" at bounding box center [258, 40] width 32 height 8
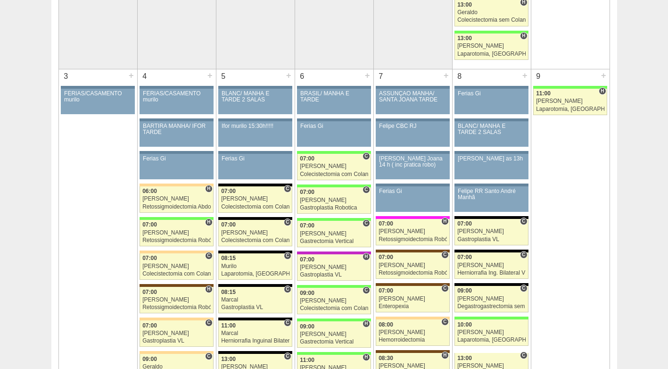
scroll to position [471, 0]
